Goal: Task Accomplishment & Management: Manage account settings

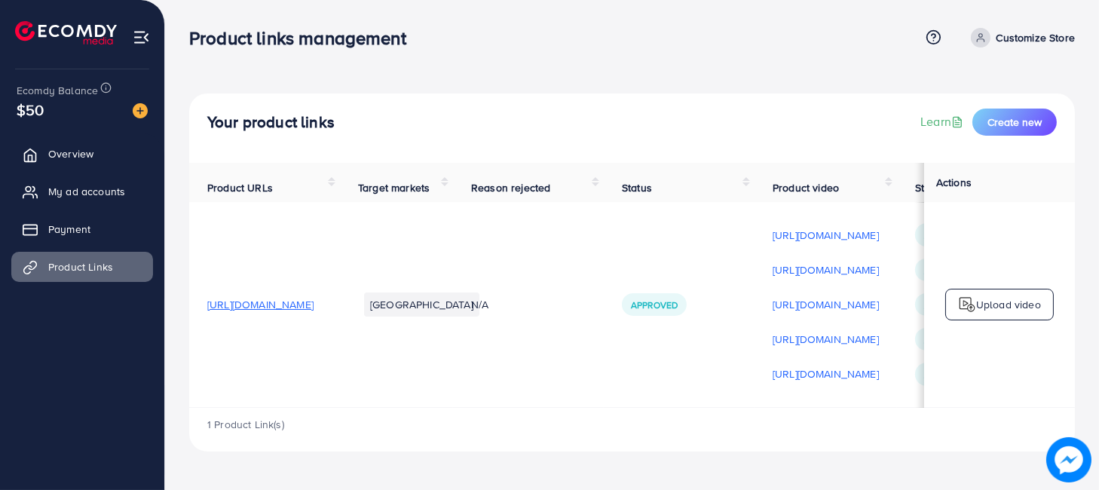
scroll to position [2, 311]
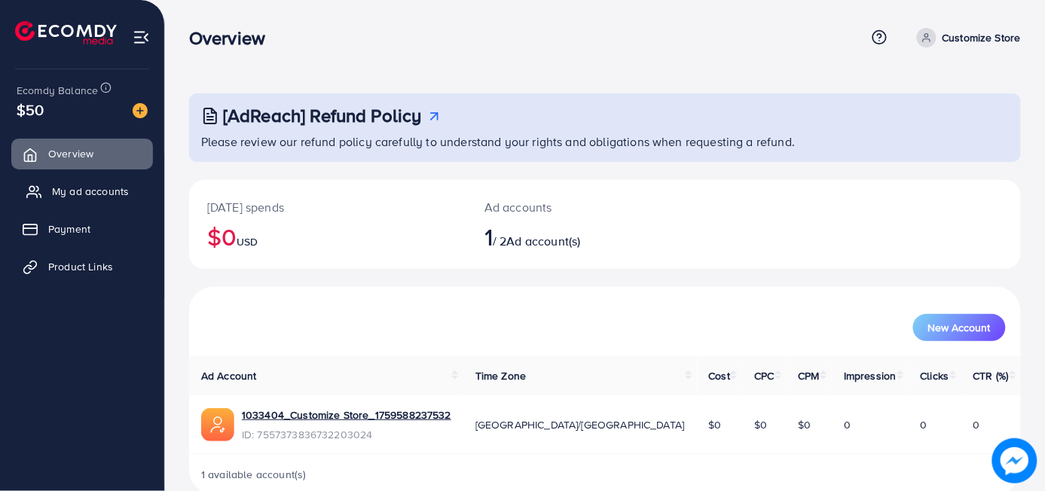
click at [93, 187] on span "My ad accounts" at bounding box center [90, 191] width 77 height 15
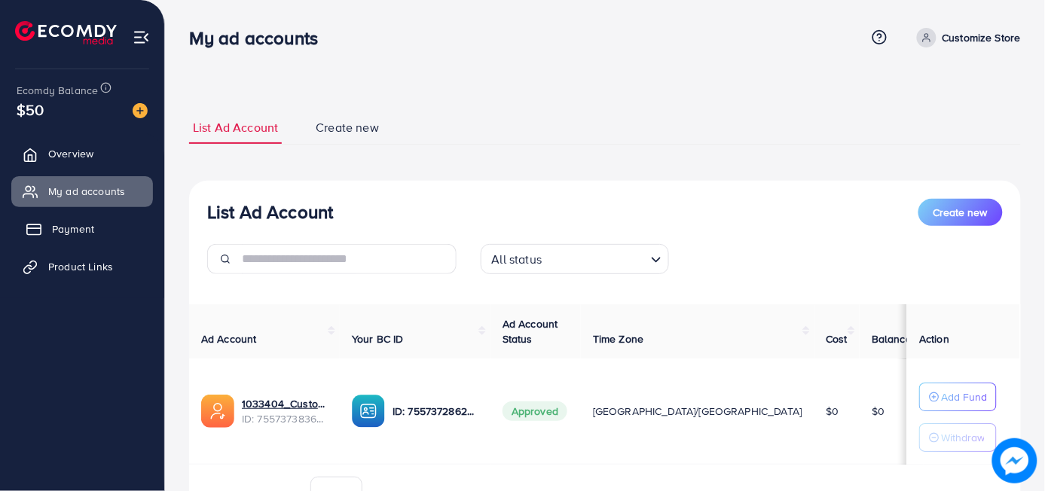
click at [70, 225] on span "Payment" at bounding box center [73, 229] width 42 height 15
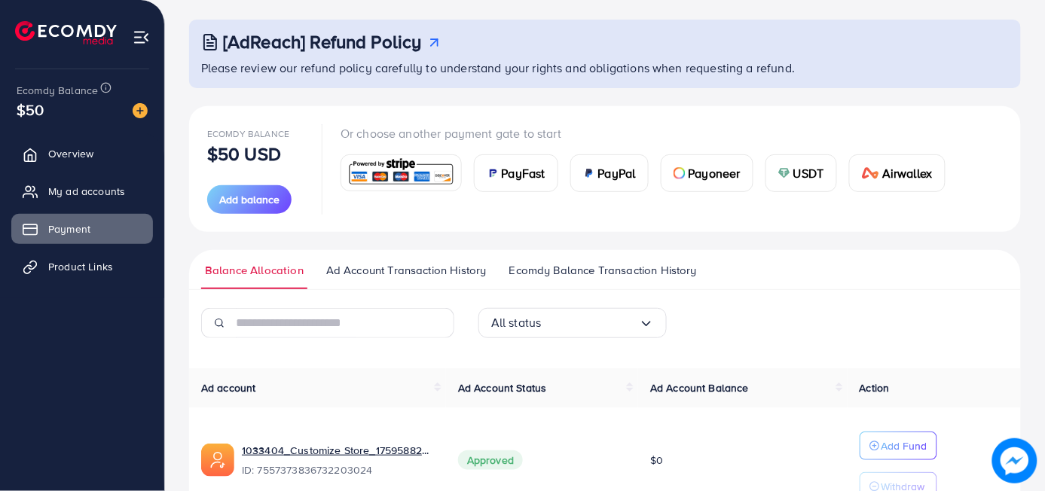
scroll to position [160, 0]
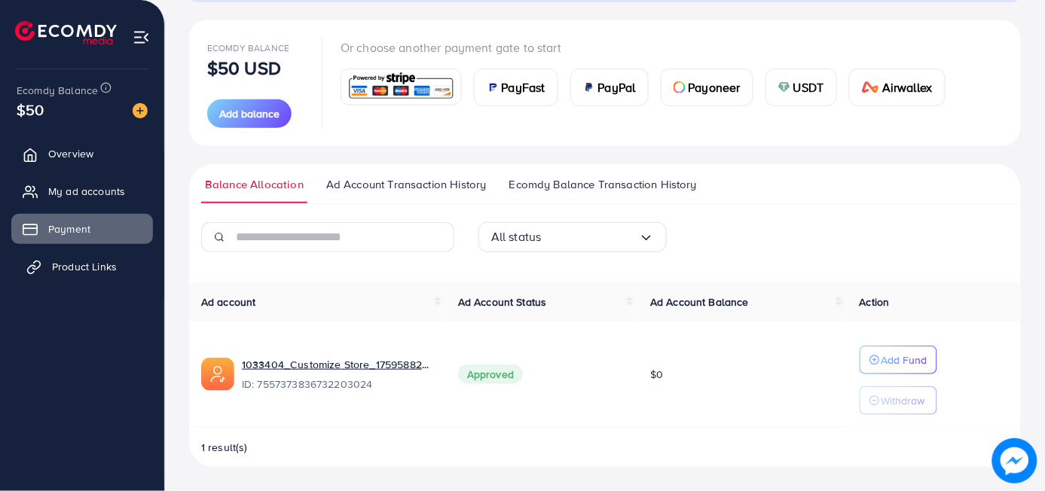
click at [84, 265] on span "Product Links" at bounding box center [84, 266] width 65 height 15
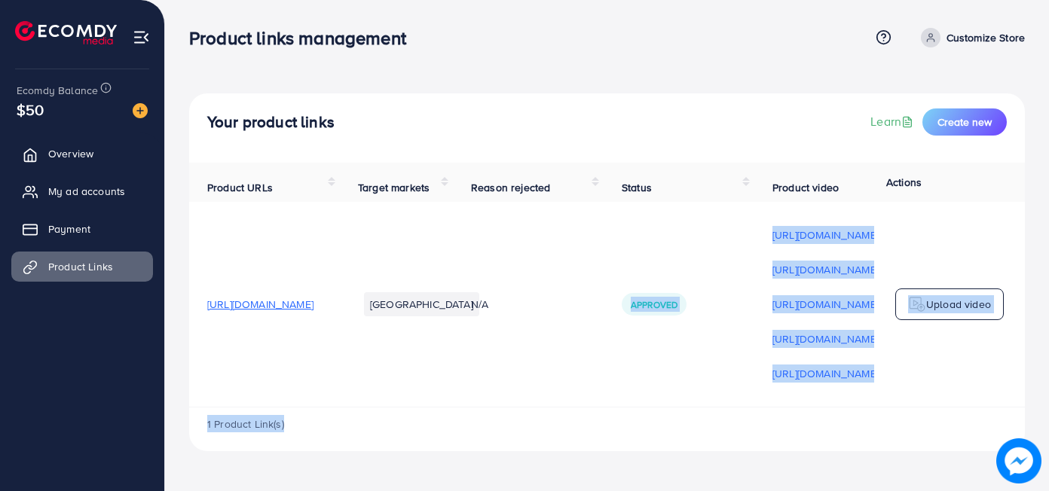
drag, startPoint x: 615, startPoint y: 407, endPoint x: 689, endPoint y: 402, distance: 74.1
click at [730, 415] on div "Product URLs Target markets Reason rejected Status Product video Status video A…" at bounding box center [607, 307] width 836 height 289
click at [861, 407] on td "https://files.ecomdy.com/videos/5412d044-863f-480a-a43c-1ab74dfc1a3f-1759991705…" at bounding box center [825, 304] width 142 height 205
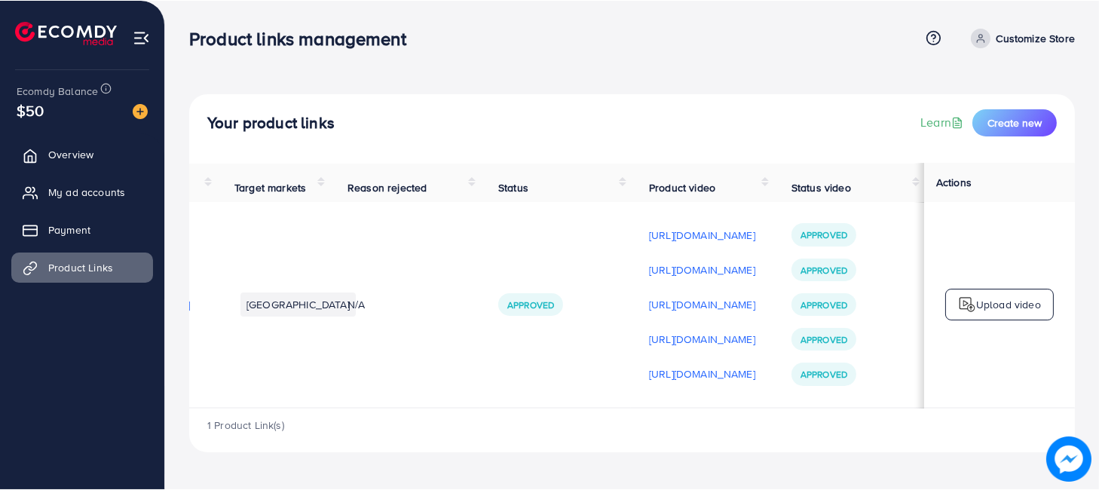
scroll to position [2, 311]
